Goal: Task Accomplishment & Management: Complete application form

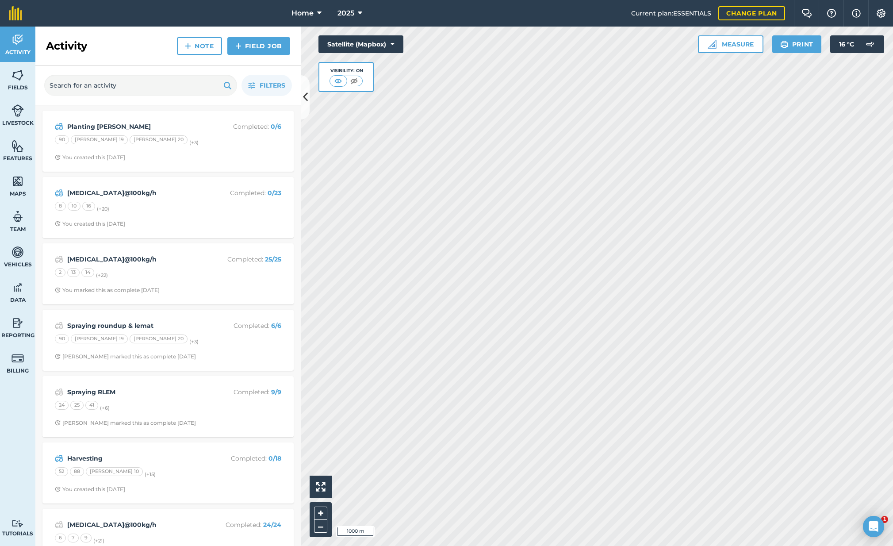
click at [142, 192] on strong "[MEDICAL_DATA]@100kg/h" at bounding box center [137, 193] width 140 height 10
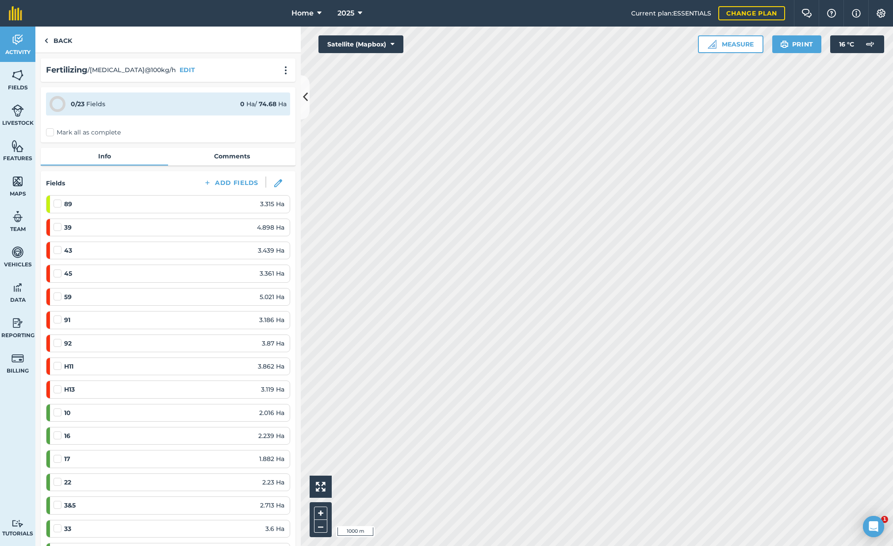
click at [51, 133] on label "Mark all as complete" at bounding box center [83, 132] width 75 height 9
click at [51, 133] on input "Mark all as complete" at bounding box center [49, 131] width 6 height 6
checkbox input "false"
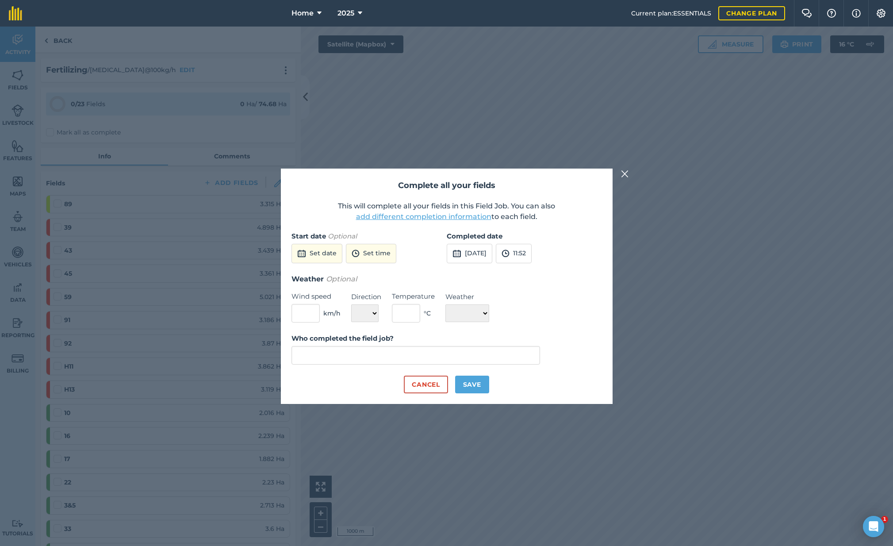
type input "[PERSON_NAME]"
click at [485, 254] on button "[DATE]" at bounding box center [470, 253] width 46 height 19
click at [519, 303] on abbr "2" at bounding box center [519, 302] width 3 height 6
click at [474, 383] on button "Save" at bounding box center [472, 385] width 34 height 18
checkbox input "true"
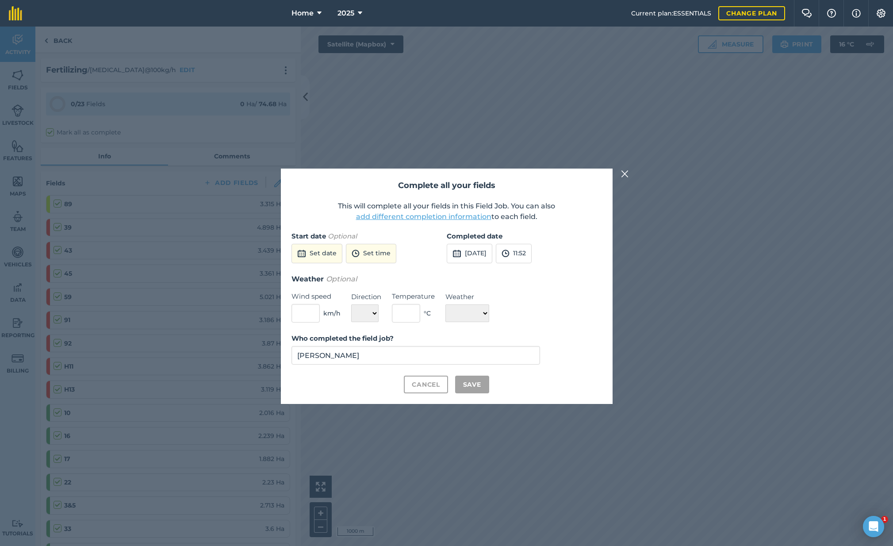
checkbox input "true"
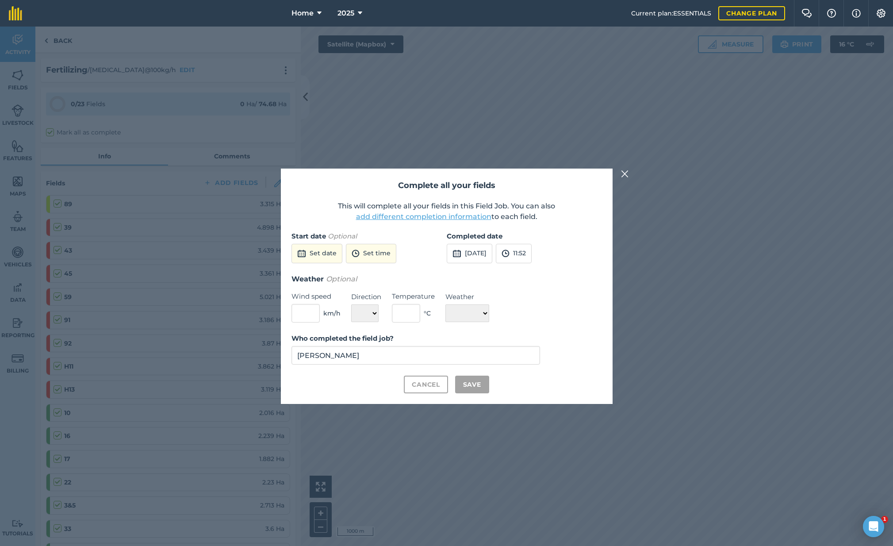
checkbox input "true"
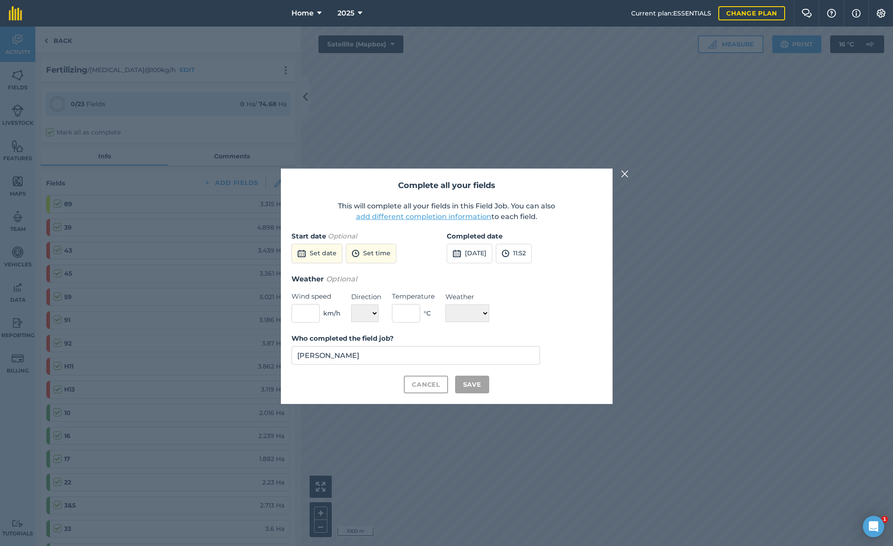
checkbox input "true"
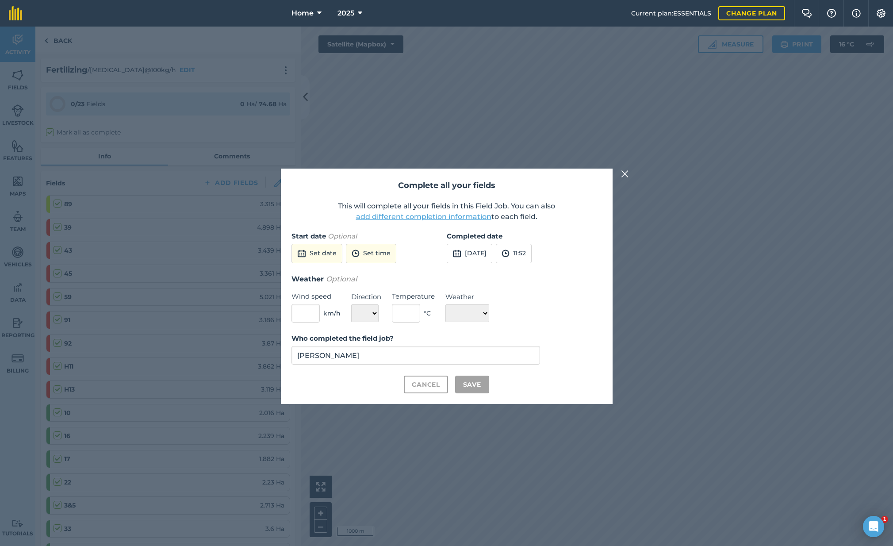
checkbox input "true"
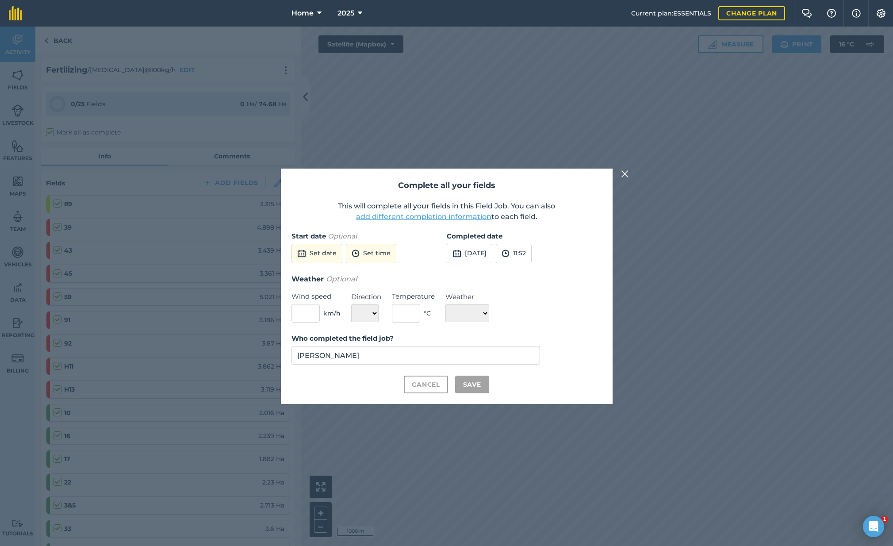
checkbox input "true"
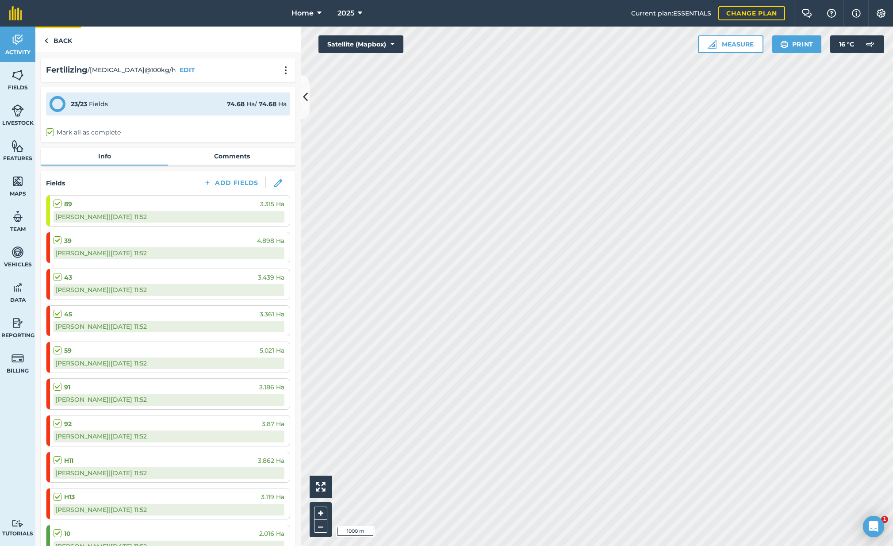
click at [57, 39] on link "Back" at bounding box center [58, 40] width 46 height 26
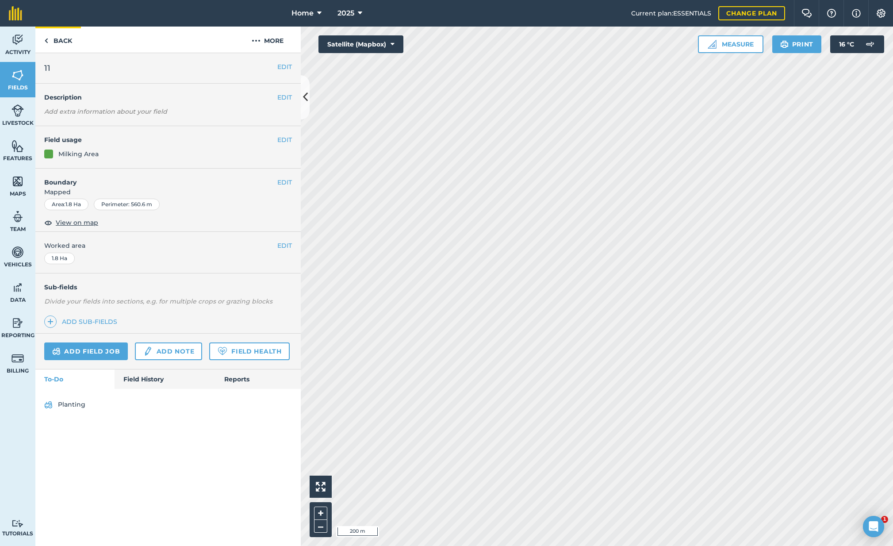
click at [49, 43] on link "Back" at bounding box center [58, 40] width 46 height 26
click at [20, 42] on img at bounding box center [18, 39] width 12 height 13
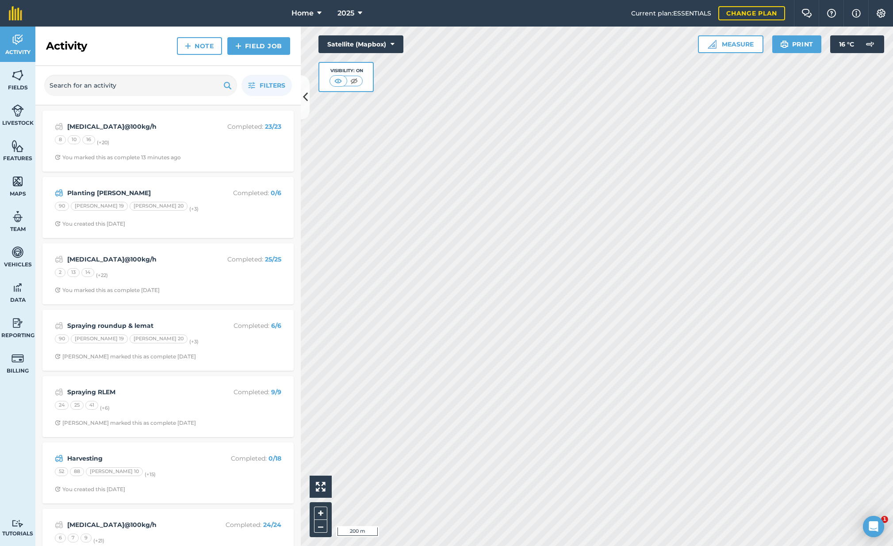
click at [258, 47] on link "Field Job" at bounding box center [258, 46] width 63 height 18
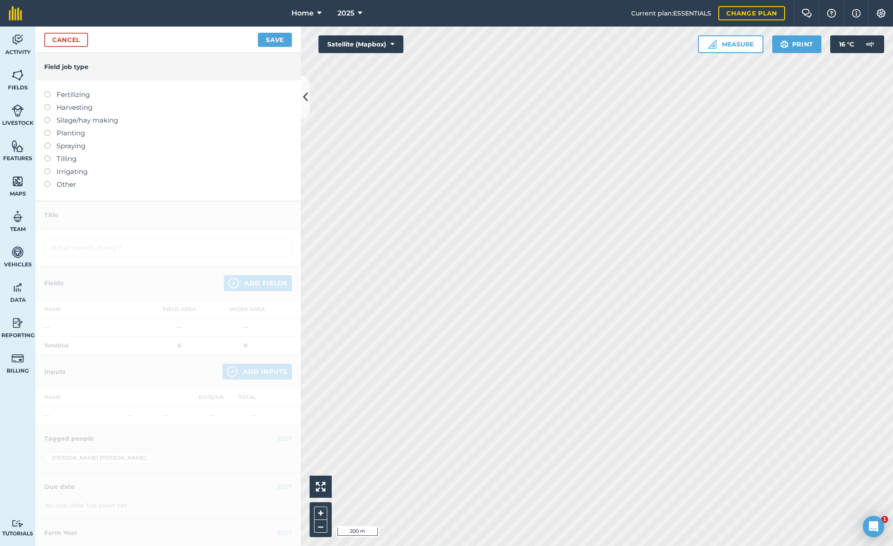
click at [48, 91] on label at bounding box center [50, 91] width 12 height 0
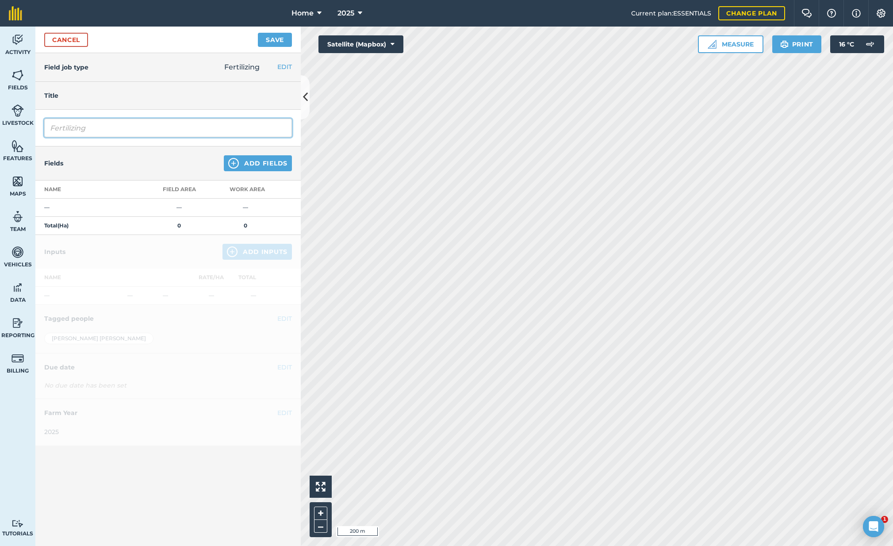
drag, startPoint x: 119, startPoint y: 128, endPoint x: 6, endPoint y: 124, distance: 112.9
click at [7, 124] on div "Activity Fields Livestock Features Maps Team Vehicles Data Reporting Billing Tu…" at bounding box center [446, 286] width 893 height 519
type input "[MEDICAL_DATA]@100Kg/h"
click at [269, 163] on button "Add Fields" at bounding box center [258, 163] width 68 height 16
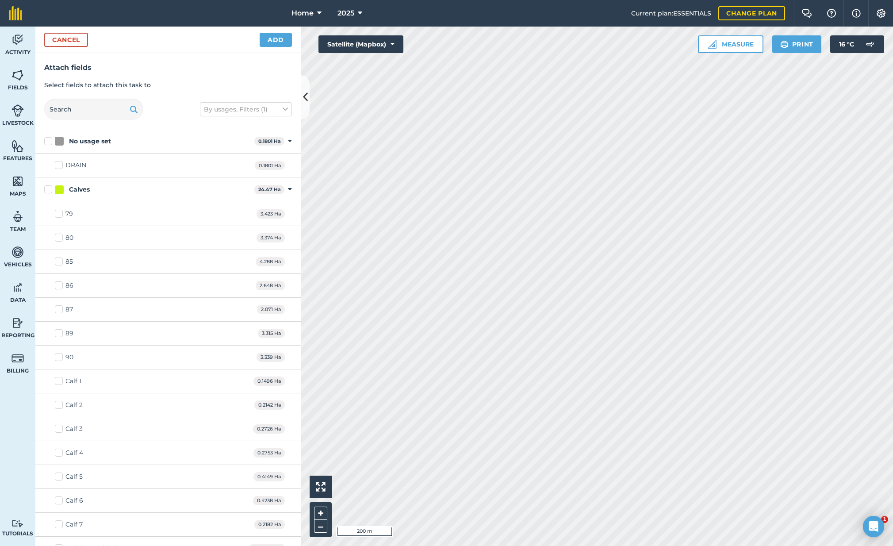
checkbox input "true"
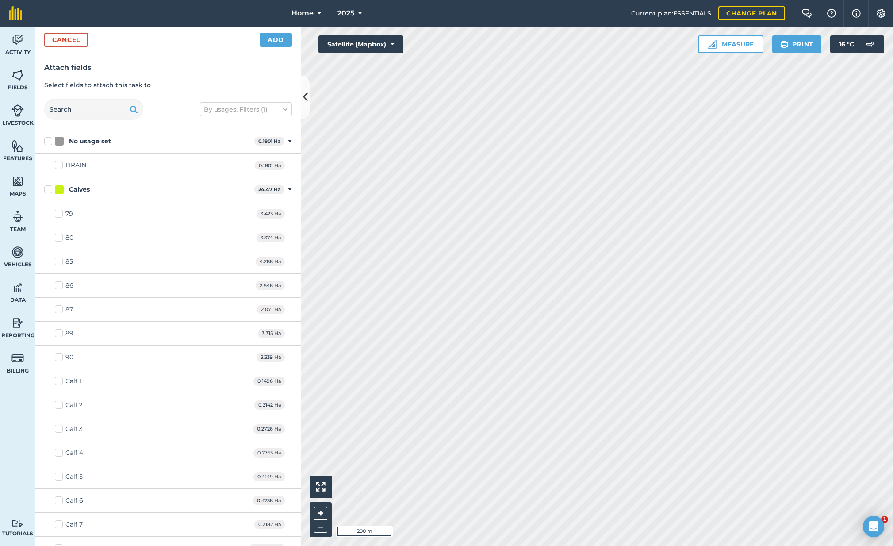
checkbox input "true"
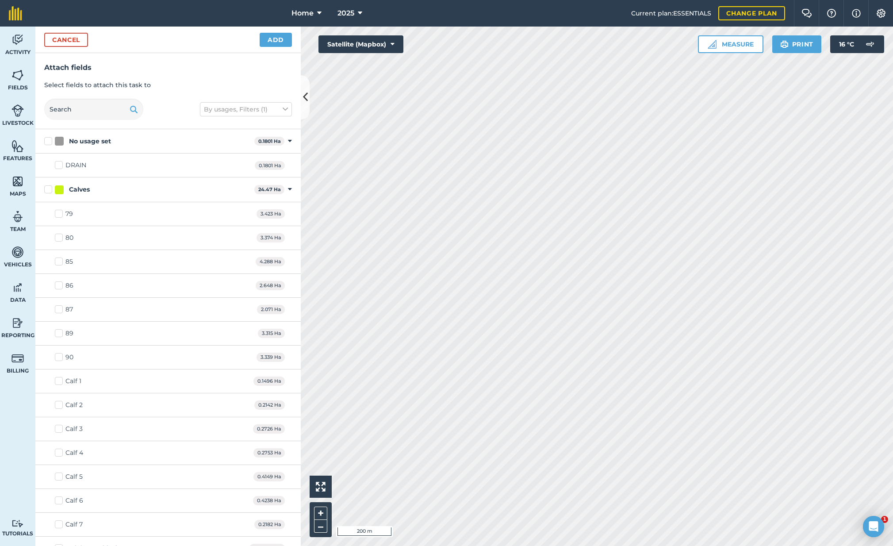
checkbox input "true"
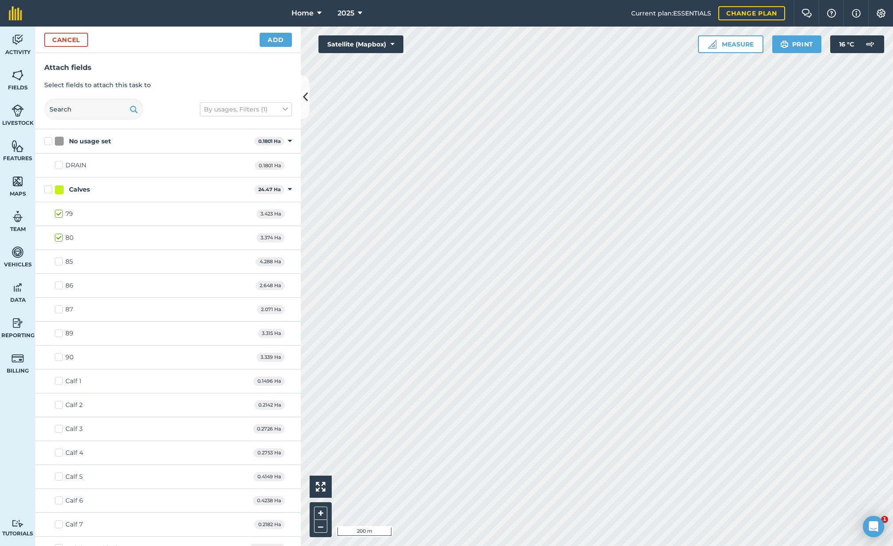
checkbox input "true"
click at [277, 37] on button "Add" at bounding box center [276, 40] width 32 height 14
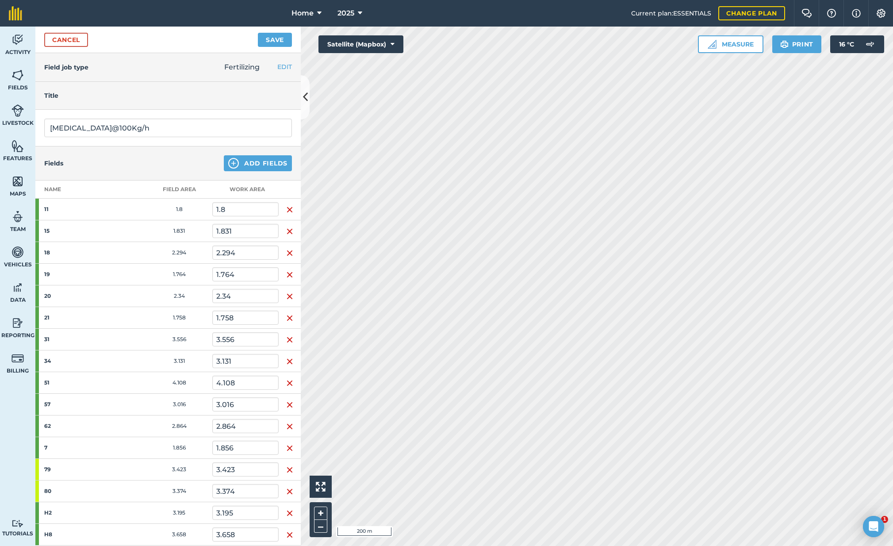
click at [277, 40] on button "Save" at bounding box center [275, 40] width 34 height 14
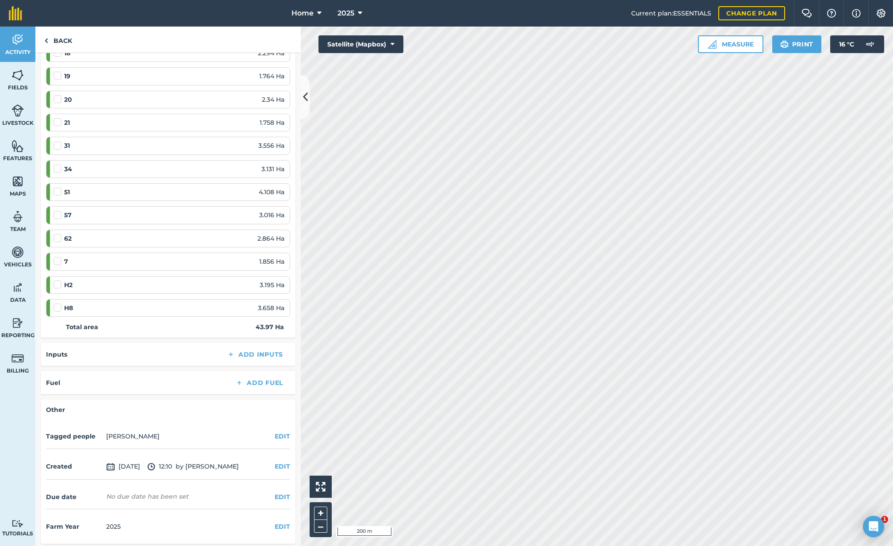
scroll to position [243, 0]
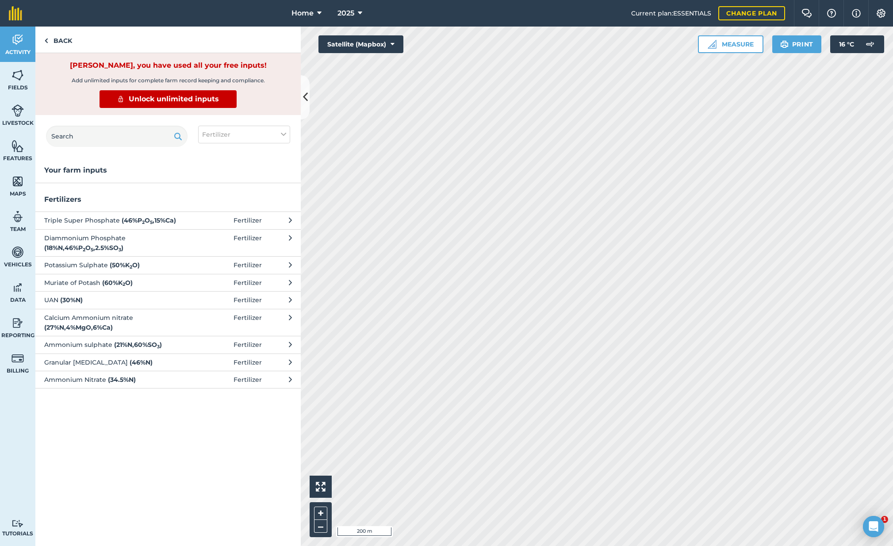
drag, startPoint x: 58, startPoint y: 42, endPoint x: 108, endPoint y: 107, distance: 81.7
click at [58, 43] on link "Back" at bounding box center [58, 40] width 46 height 26
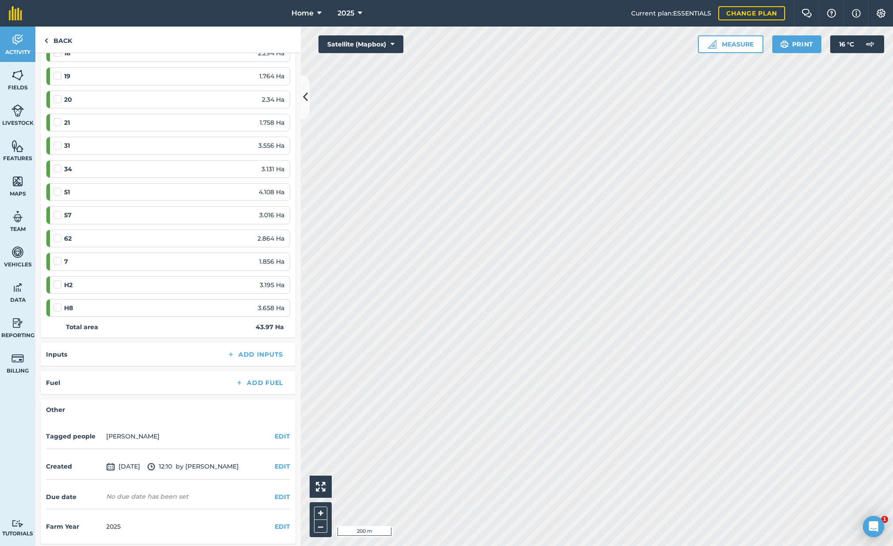
scroll to position [243, 0]
click at [59, 42] on link "Back" at bounding box center [58, 40] width 46 height 26
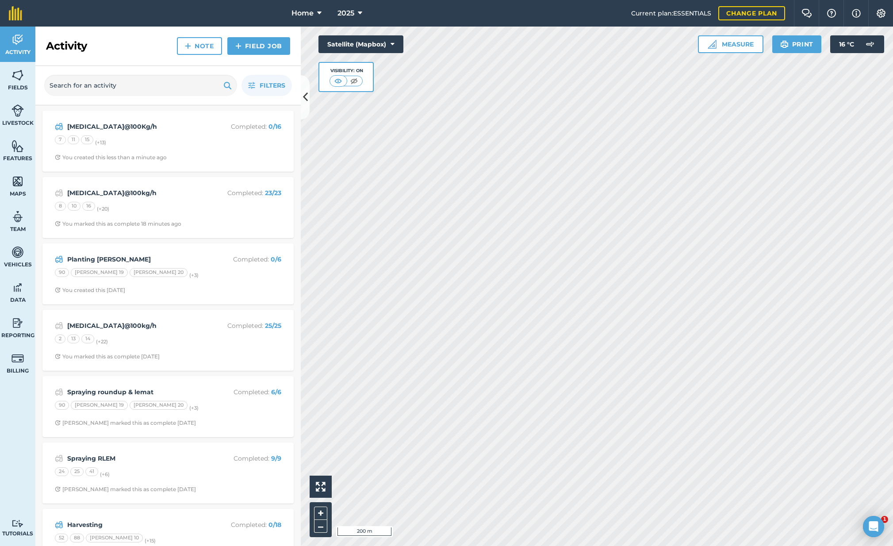
click at [18, 77] on img at bounding box center [18, 75] width 12 height 13
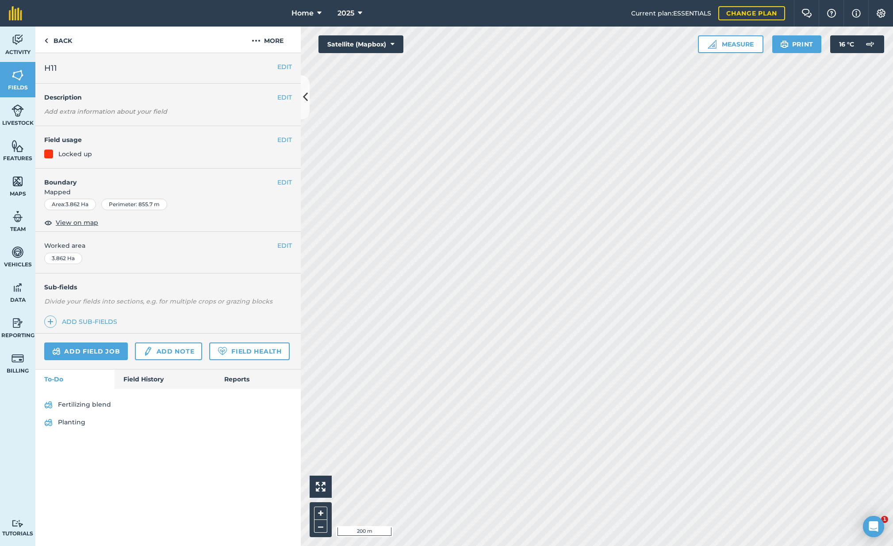
click at [145, 379] on link "Field History" at bounding box center [165, 378] width 100 height 19
click at [142, 380] on link "Field History" at bounding box center [165, 378] width 100 height 19
click at [144, 379] on link "Field History" at bounding box center [165, 378] width 100 height 19
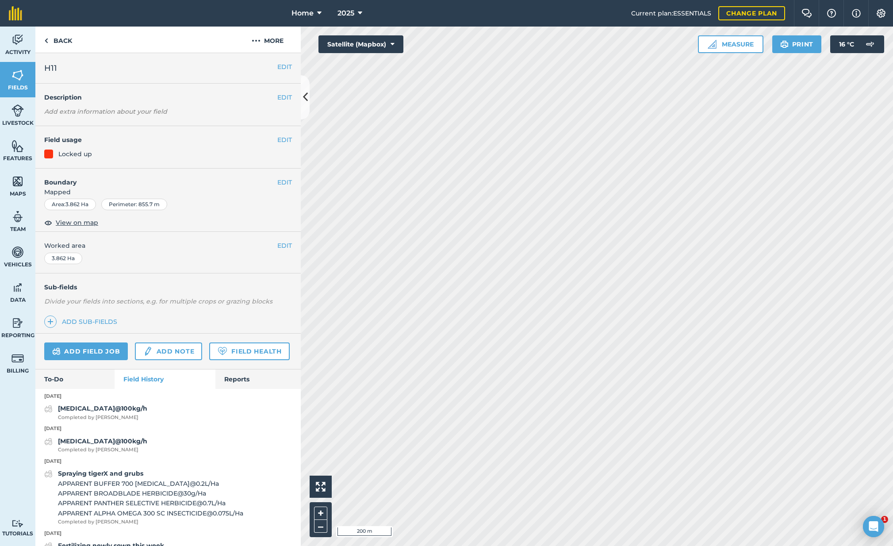
click at [22, 46] on img at bounding box center [18, 39] width 12 height 13
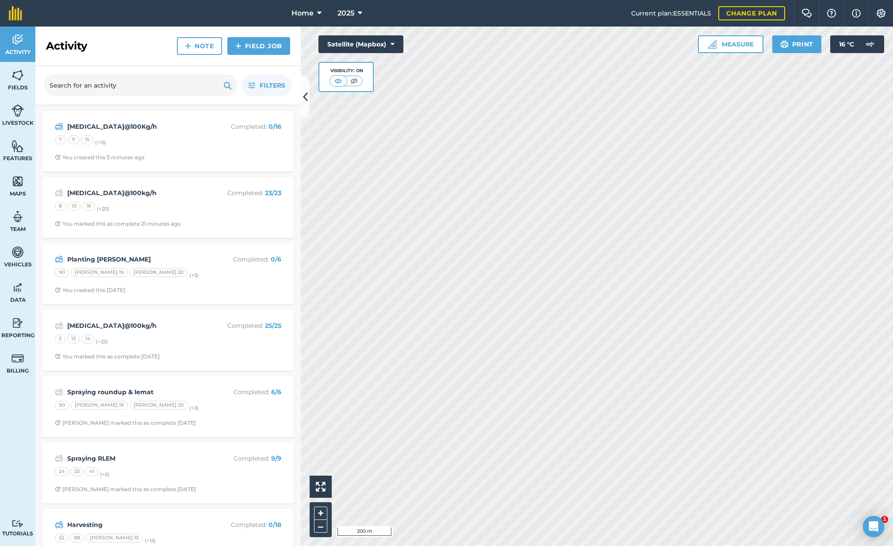
click at [143, 126] on strong "[MEDICAL_DATA]@100Kg/h" at bounding box center [137, 127] width 140 height 10
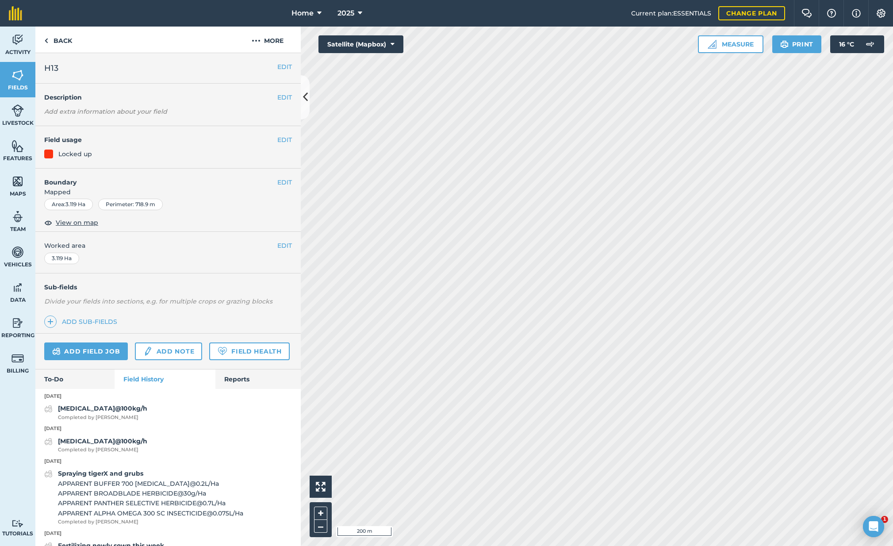
scroll to position [1, 0]
click at [25, 41] on link "Activity" at bounding box center [17, 44] width 35 height 35
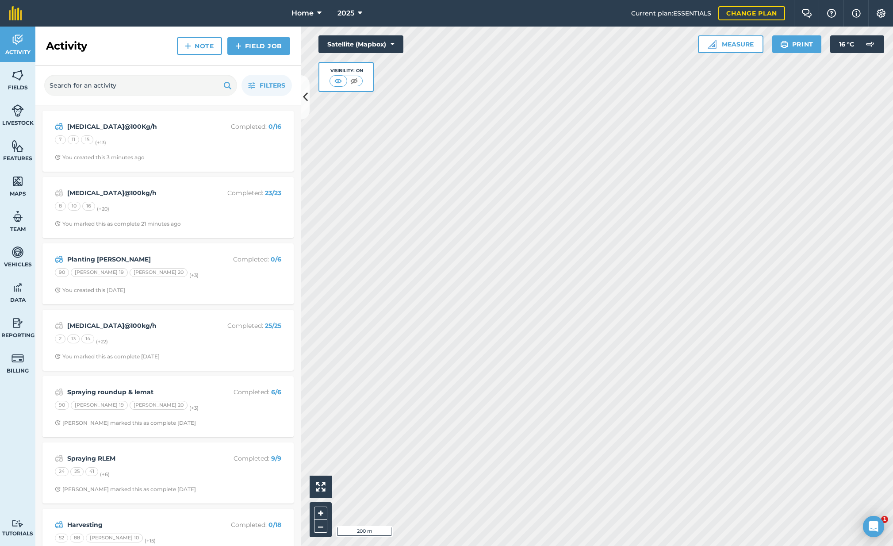
click at [123, 124] on strong "[MEDICAL_DATA]@100Kg/h" at bounding box center [137, 127] width 140 height 10
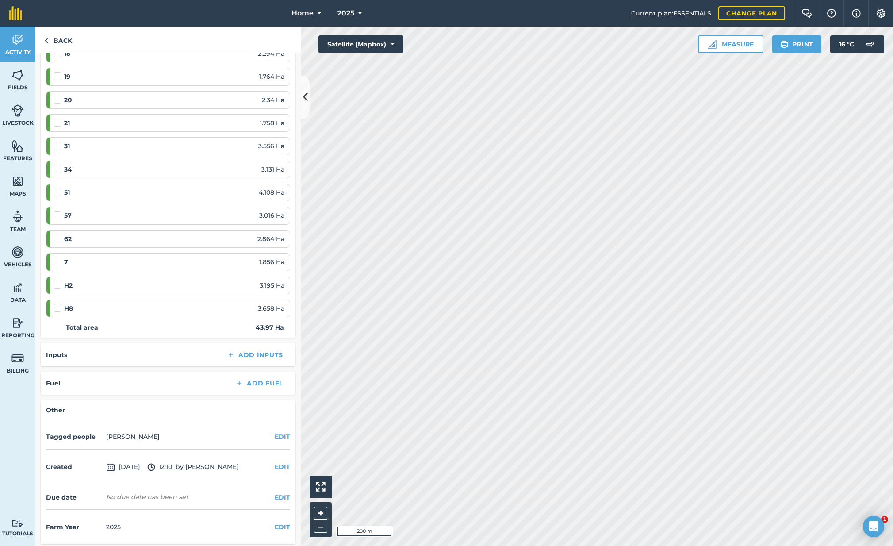
scroll to position [243, 0]
click at [277, 433] on button "EDIT" at bounding box center [282, 437] width 15 height 10
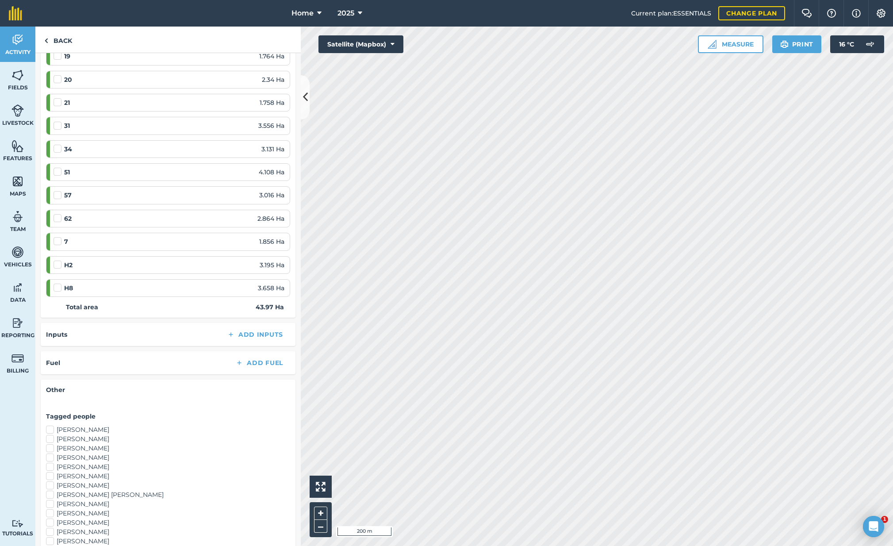
scroll to position [273, 0]
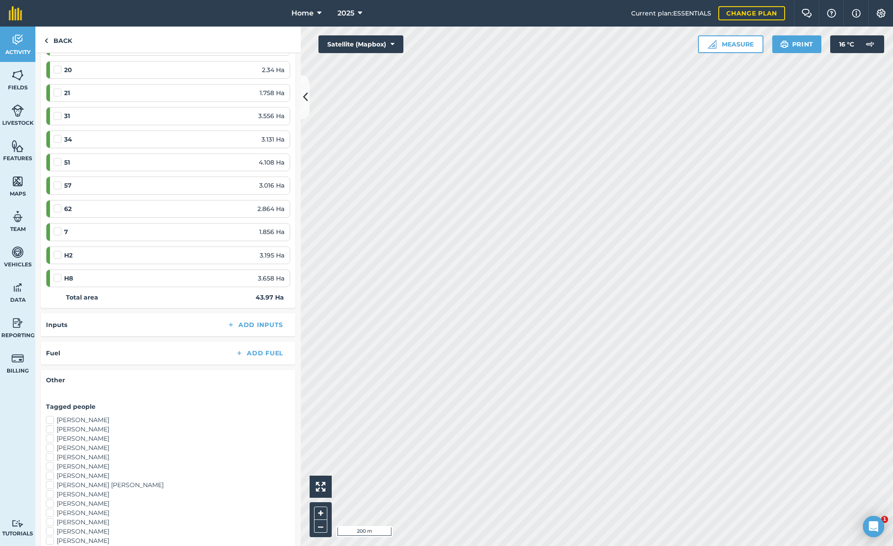
click at [60, 445] on label "[PERSON_NAME]" at bounding box center [168, 447] width 244 height 9
click at [52, 445] on input "[PERSON_NAME]" at bounding box center [49, 446] width 6 height 6
checkbox input "true"
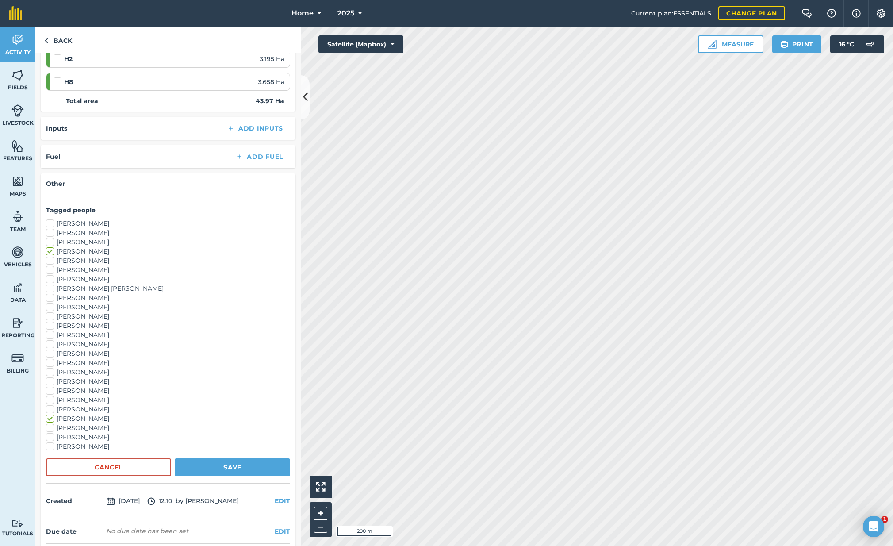
scroll to position [471, 0]
click at [231, 465] on button "Save" at bounding box center [232, 467] width 115 height 18
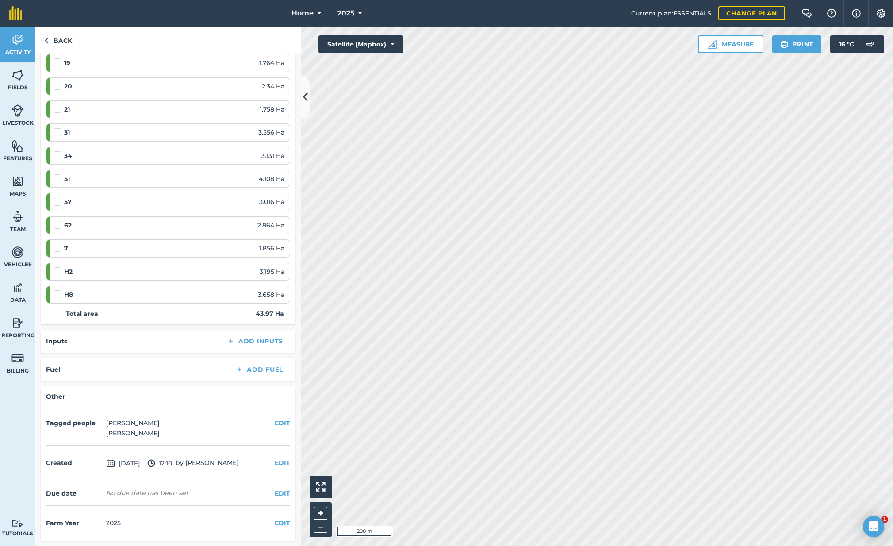
scroll to position [253, 0]
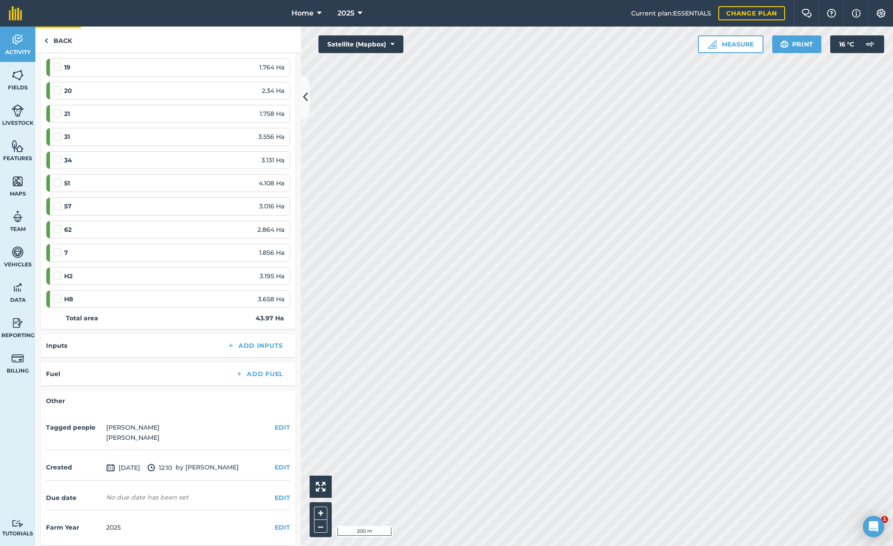
click at [65, 38] on link "Back" at bounding box center [58, 40] width 46 height 26
